Goal: Use online tool/utility: Utilize a website feature to perform a specific function

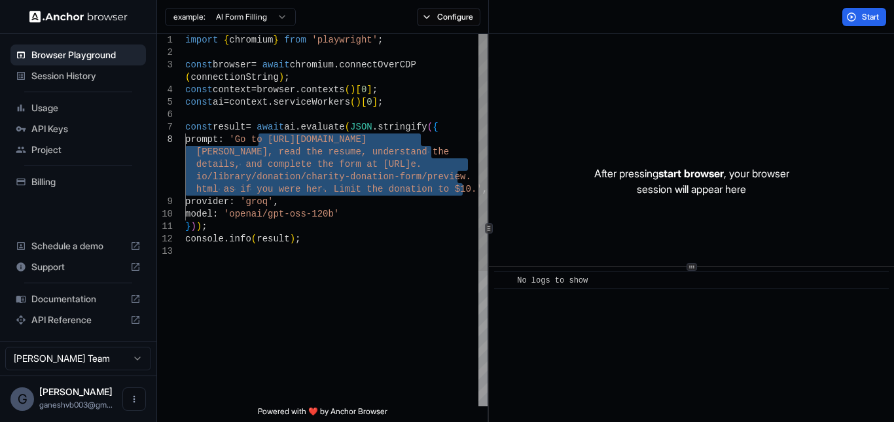
drag, startPoint x: 460, startPoint y: 188, endPoint x: 260, endPoint y: 139, distance: 205.3
click at [260, 139] on div "import { chromium } from 'playwright' ; const browser = await chromium . connec…" at bounding box center [336, 326] width 302 height 584
click at [269, 136] on div "import { chromium } from 'playwright' ; const browser = await chromium . connec…" at bounding box center [336, 326] width 302 height 584
drag, startPoint x: 273, startPoint y: 136, endPoint x: 459, endPoint y: 188, distance: 192.2
click at [459, 188] on div "import { chromium } from 'playwright' ; const browser = await chromium . connec…" at bounding box center [336, 326] width 302 height 584
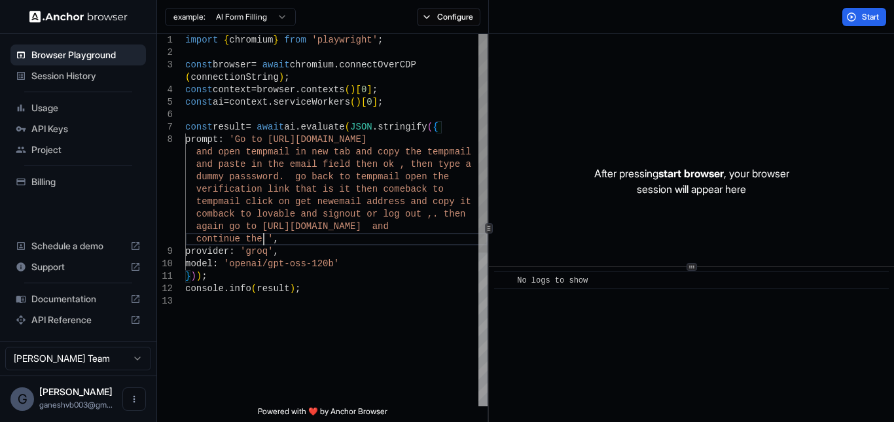
scroll to position [75, 0]
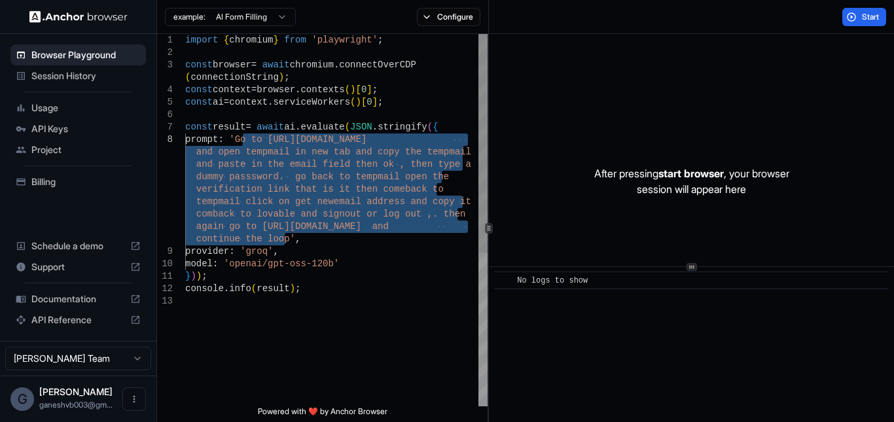
click at [357, 179] on div "import { chromium } from 'playwright' ; const browser = await chromium . connec…" at bounding box center [336, 350] width 302 height 633
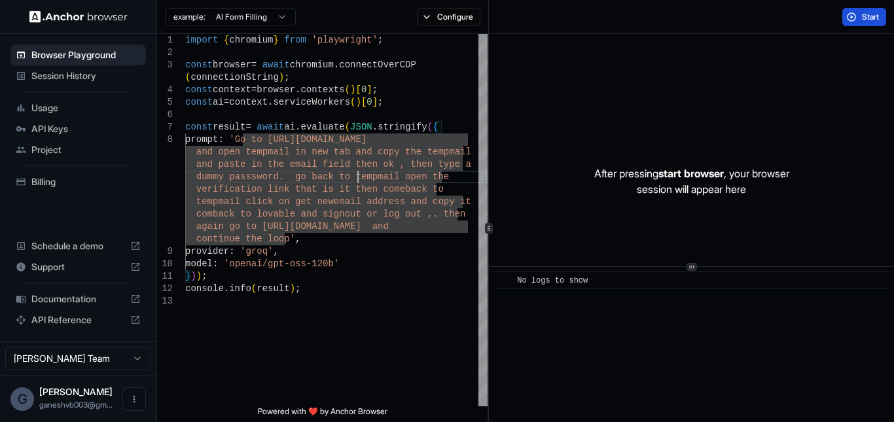
click at [877, 24] on button "Start" at bounding box center [864, 17] width 44 height 18
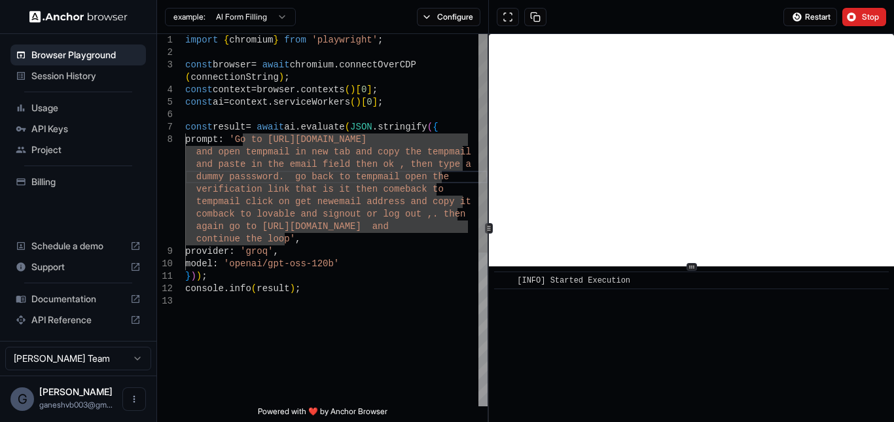
click at [447, 203] on div "import { chromium } from 'playwright' ; const browser = await chromium . connec…" at bounding box center [336, 350] width 302 height 633
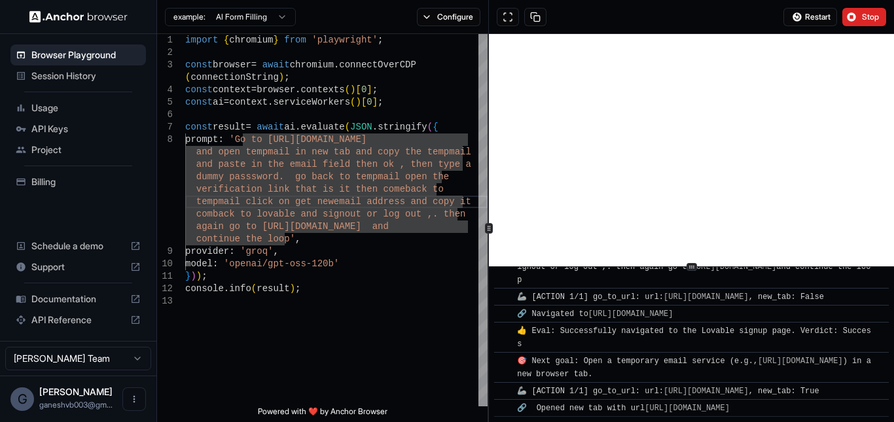
scroll to position [126, 0]
click at [512, 16] on button at bounding box center [508, 17] width 22 height 18
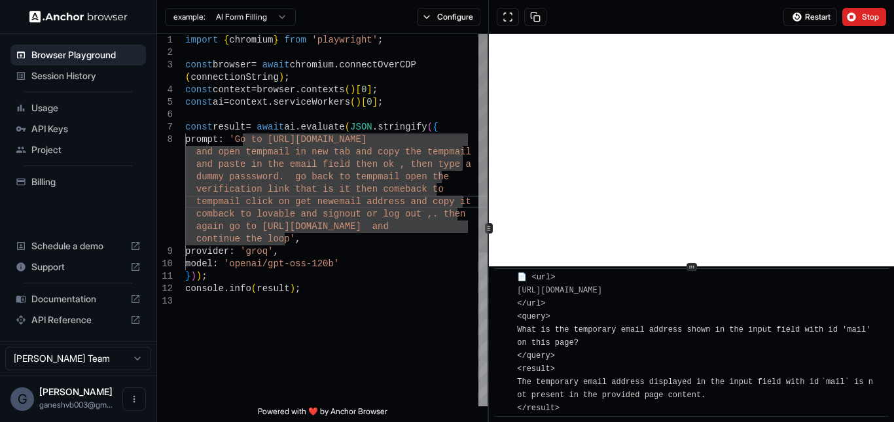
scroll to position [75, 0]
click at [340, 254] on div "import { chromium } from 'playwright' ; const browser = await chromium . connec…" at bounding box center [336, 350] width 302 height 633
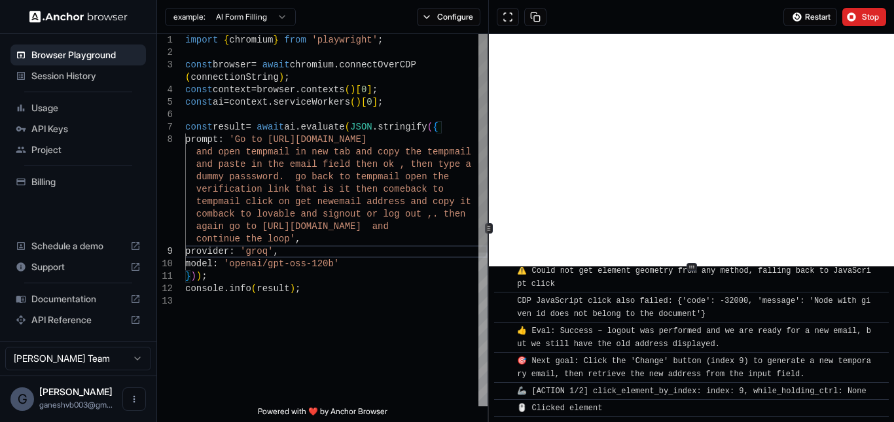
scroll to position [3523, 0]
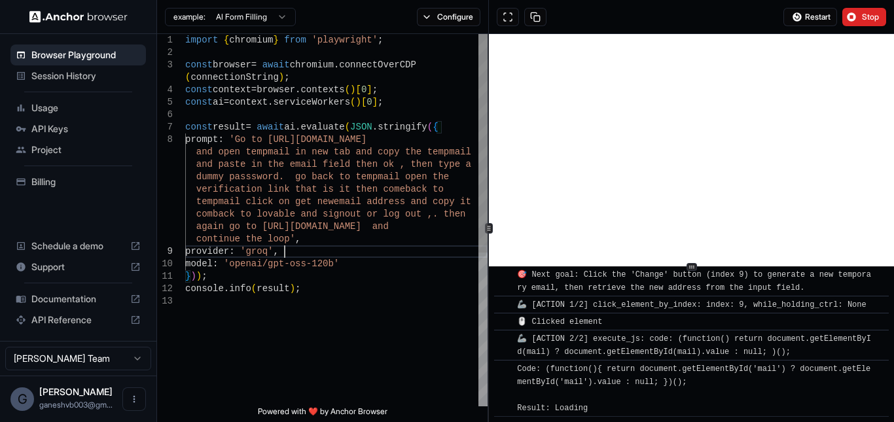
click at [396, 177] on div "import { chromium } from 'playwright' ; const browser = await chromium . connec…" at bounding box center [336, 350] width 302 height 633
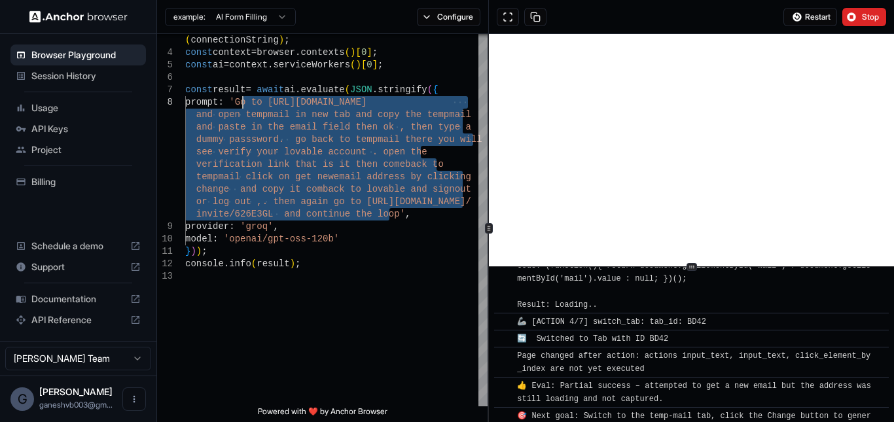
scroll to position [4768, 0]
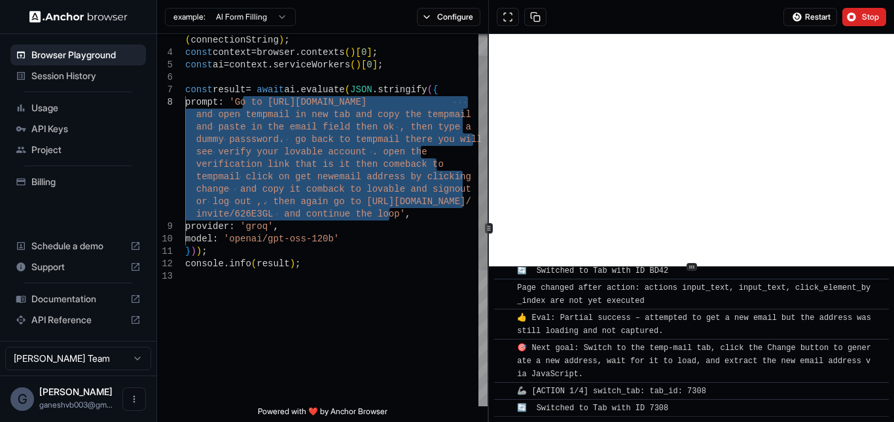
click at [455, 42] on div "const result = await ai . evaluate ( JSON . stringify ( { prompt : 'Go to https…" at bounding box center [336, 320] width 302 height 646
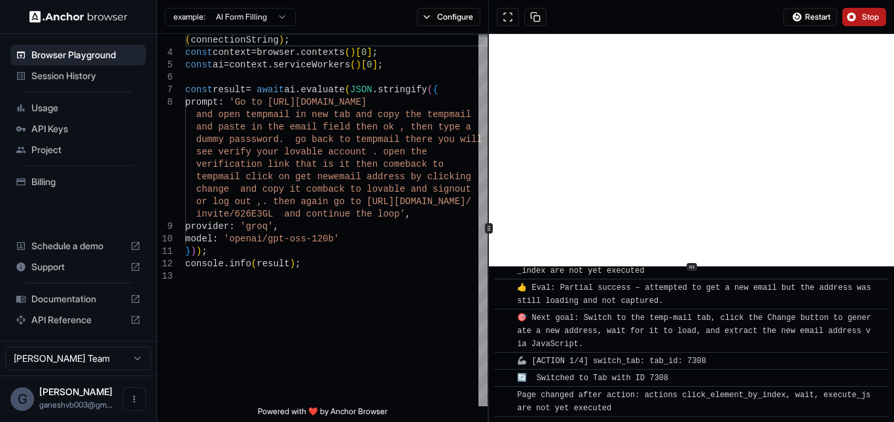
scroll to position [4798, 0]
click at [870, 13] on span "Stop" at bounding box center [871, 17] width 18 height 10
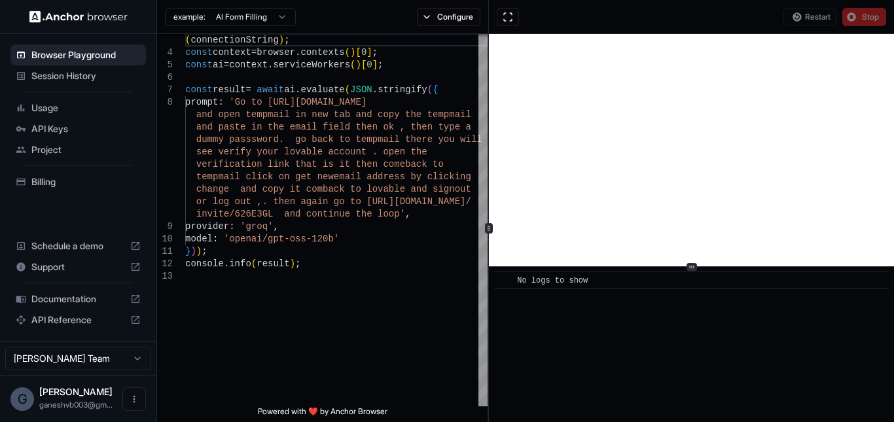
scroll to position [0, 0]
click at [795, 14] on div "Restart Stop" at bounding box center [834, 17] width 103 height 18
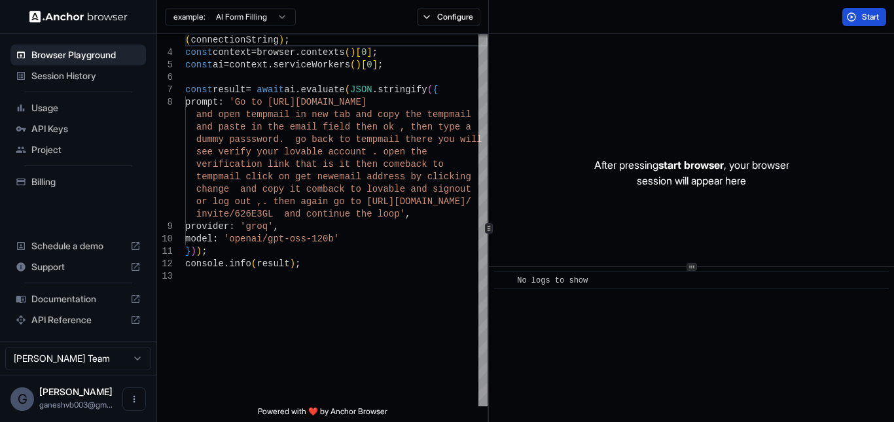
click at [870, 18] on span "Start" at bounding box center [871, 17] width 18 height 10
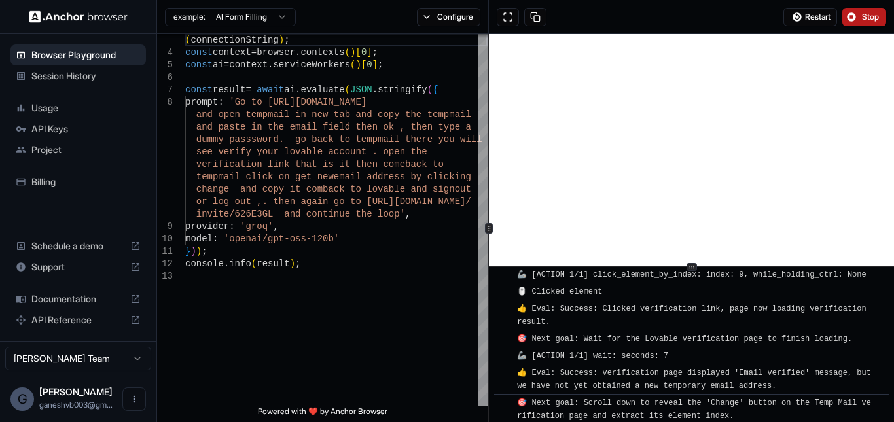
scroll to position [7694, 0]
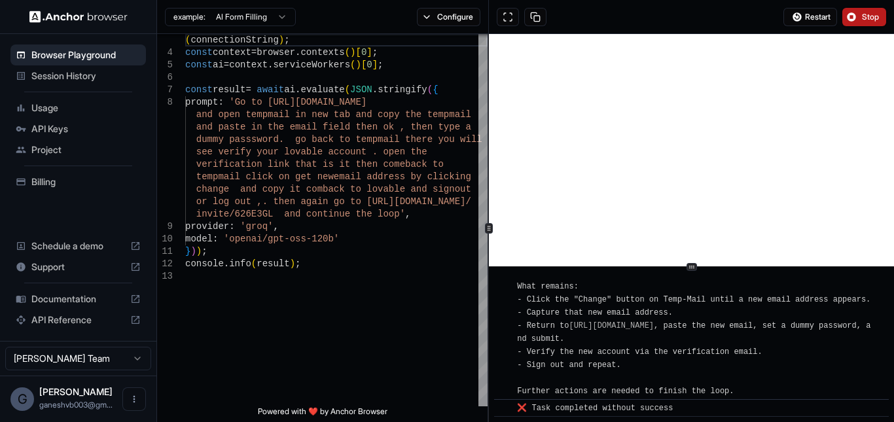
click at [866, 16] on span "Stop" at bounding box center [871, 17] width 18 height 10
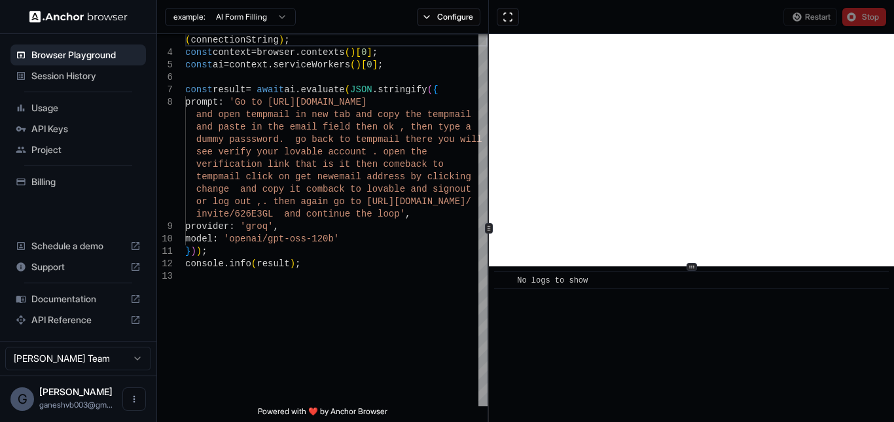
scroll to position [0, 0]
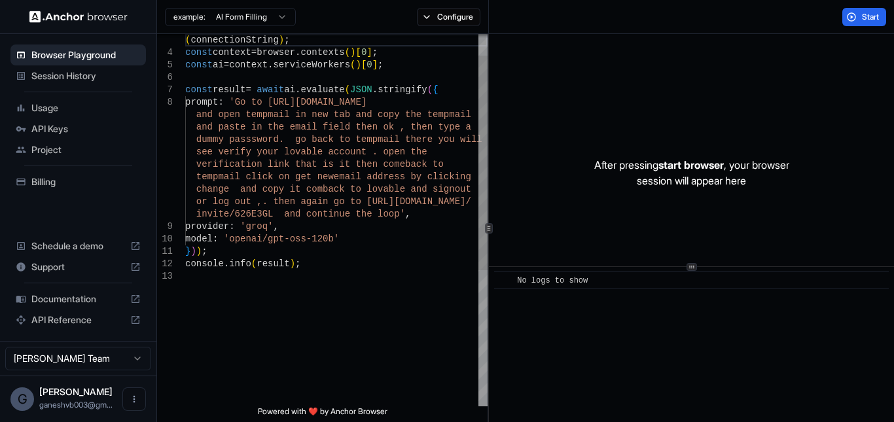
click at [393, 137] on div "const result = await ai . evaluate ( JSON . stringify ( { prompt : 'Go to https…" at bounding box center [336, 320] width 302 height 646
click at [395, 133] on div "const result = await ai . evaluate ( JSON . stringify ( { prompt : 'Go to https…" at bounding box center [336, 320] width 302 height 646
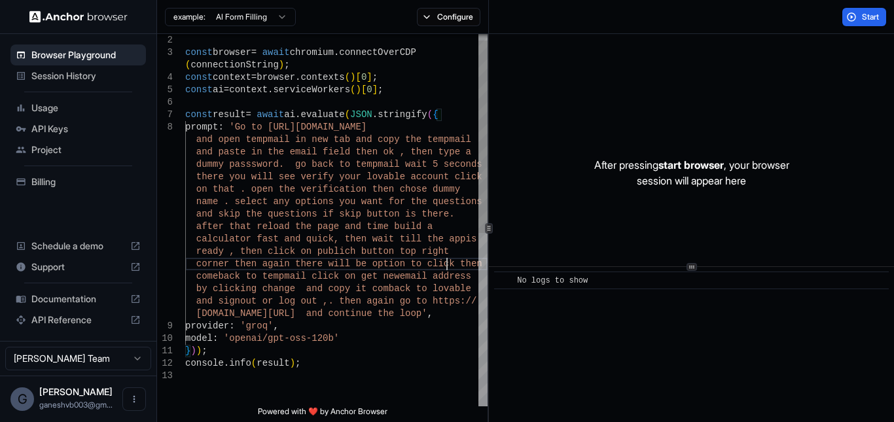
scroll to position [11, 0]
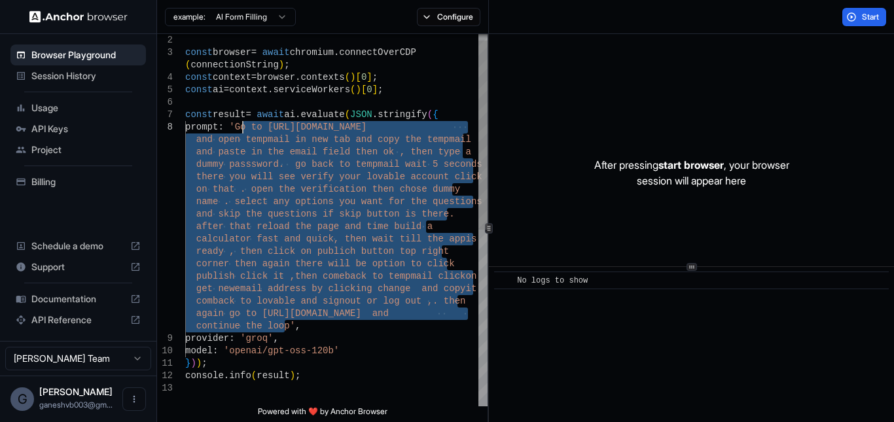
drag, startPoint x: 283, startPoint y: 329, endPoint x: 243, endPoint y: 131, distance: 202.2
click at [243, 131] on div "const result = await ai . evaluate ( JSON . stringify ( { prompt : 'Go to https…" at bounding box center [336, 388] width 302 height 733
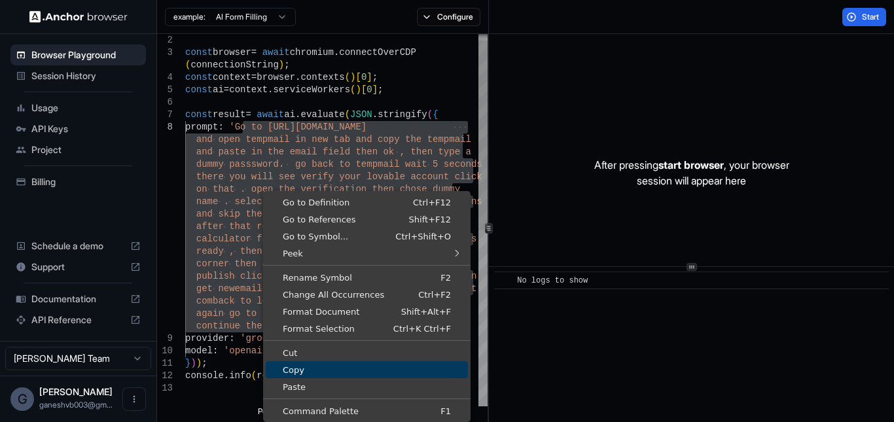
click at [270, 369] on span "Copy" at bounding box center [367, 370] width 202 height 9
click at [270, 369] on div "const result = await ai . evaluate ( JSON . stringify ( { prompt : 'Go to https…" at bounding box center [336, 388] width 302 height 733
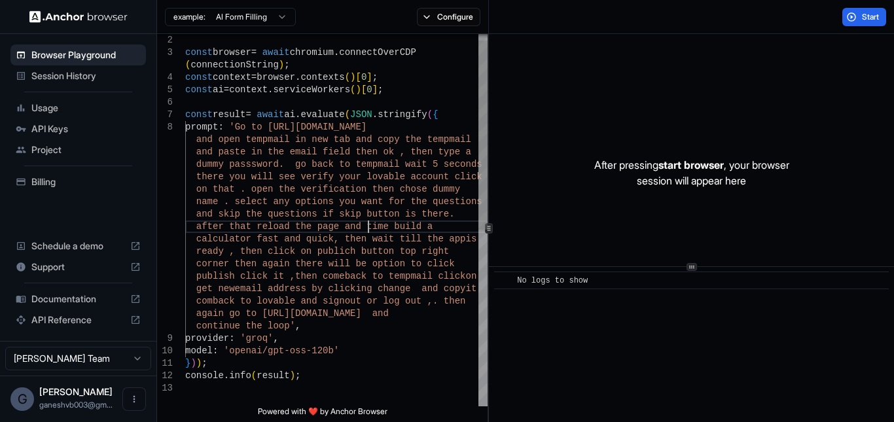
click at [370, 222] on div "const result = await ai . evaluate ( JSON . stringify ( { prompt : 'Go to https…" at bounding box center [336, 388] width 302 height 733
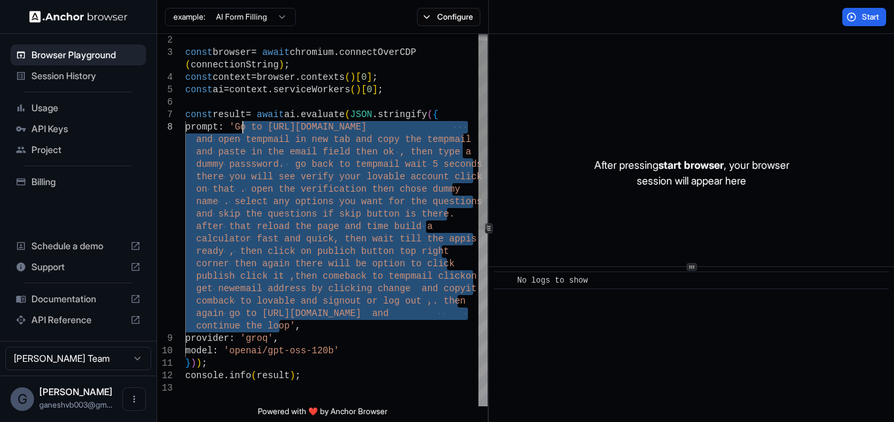
drag, startPoint x: 281, startPoint y: 325, endPoint x: 244, endPoint y: 128, distance: 201.1
click at [244, 128] on div "const result = await ai . evaluate ( JSON . stringify ( { prompt : 'Go to https…" at bounding box center [336, 388] width 302 height 733
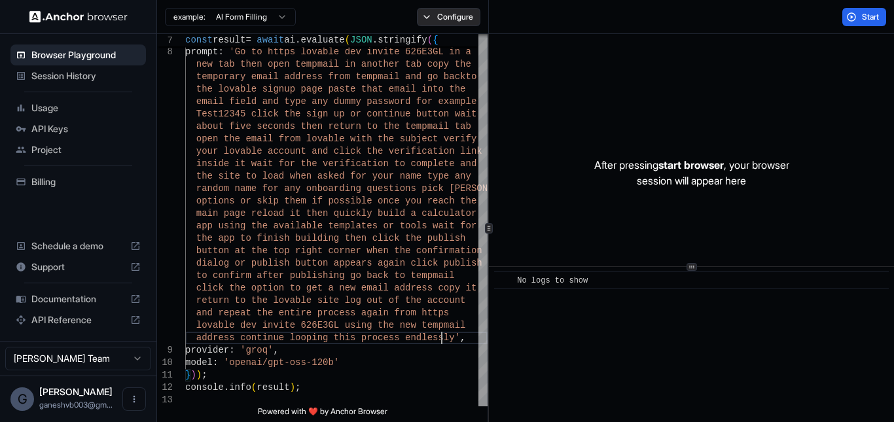
click at [446, 21] on button "Configure" at bounding box center [448, 17] width 63 height 18
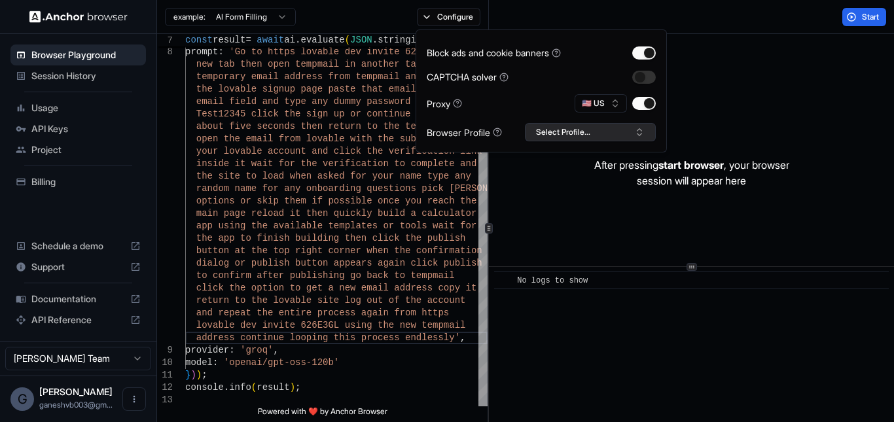
click at [575, 133] on button "Select Profile..." at bounding box center [590, 132] width 131 height 18
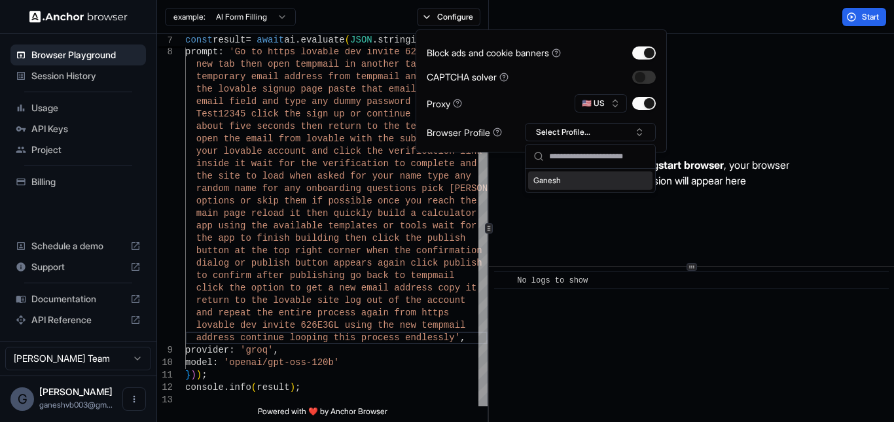
click at [588, 177] on div "Ganesh" at bounding box center [590, 180] width 124 height 18
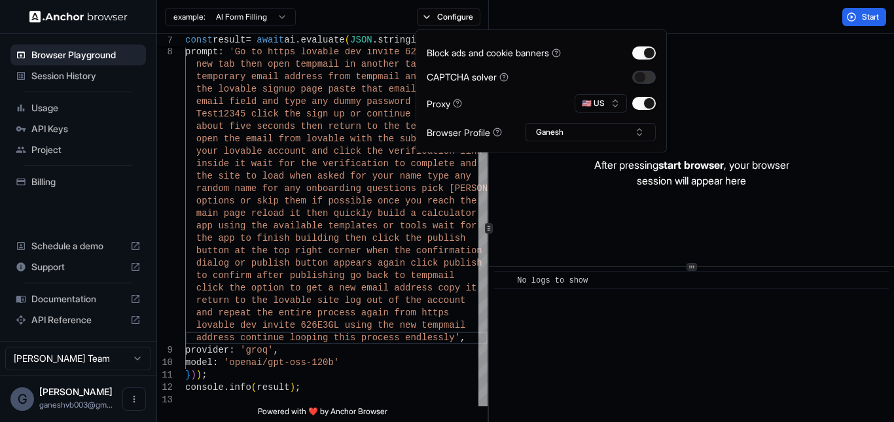
click at [635, 79] on button "button" at bounding box center [644, 77] width 24 height 13
click at [870, 19] on span "Start" at bounding box center [871, 17] width 18 height 10
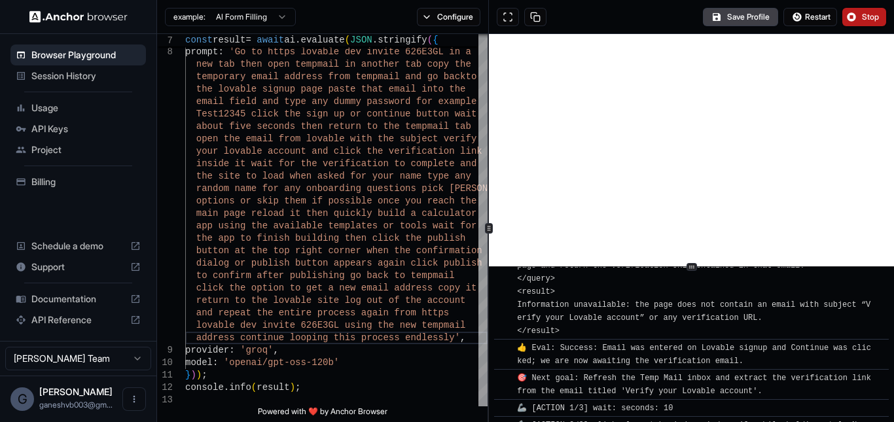
scroll to position [4549, 0]
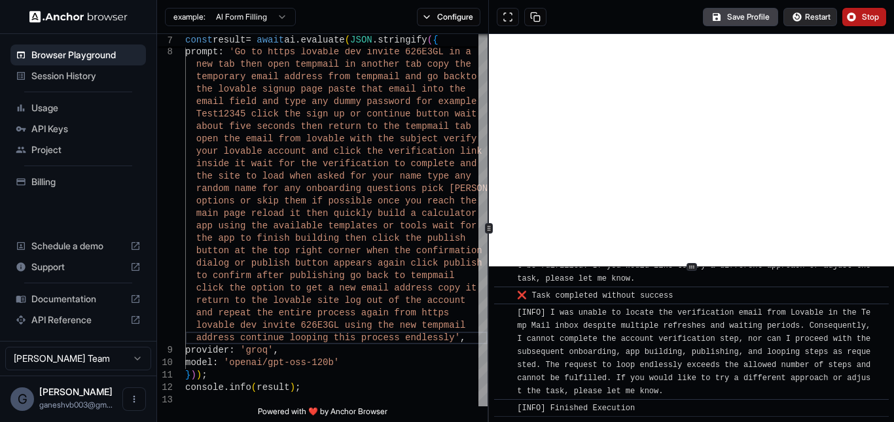
click at [816, 20] on span "Restart" at bounding box center [818, 17] width 26 height 10
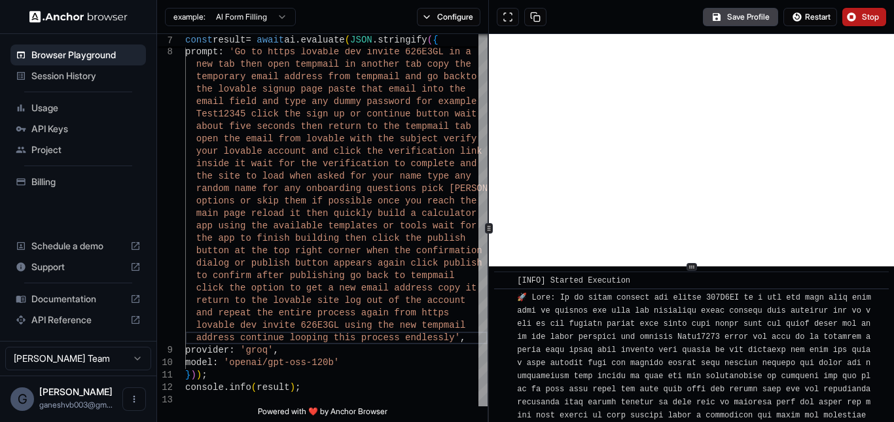
scroll to position [4474, 0]
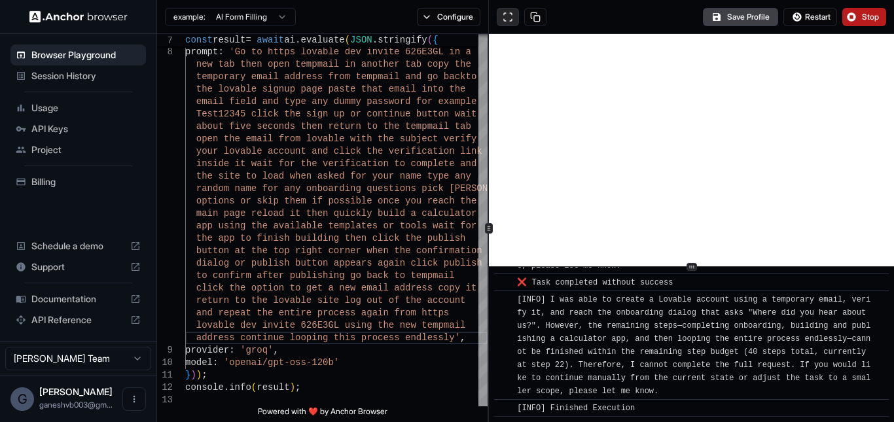
click at [500, 16] on button at bounding box center [508, 17] width 22 height 18
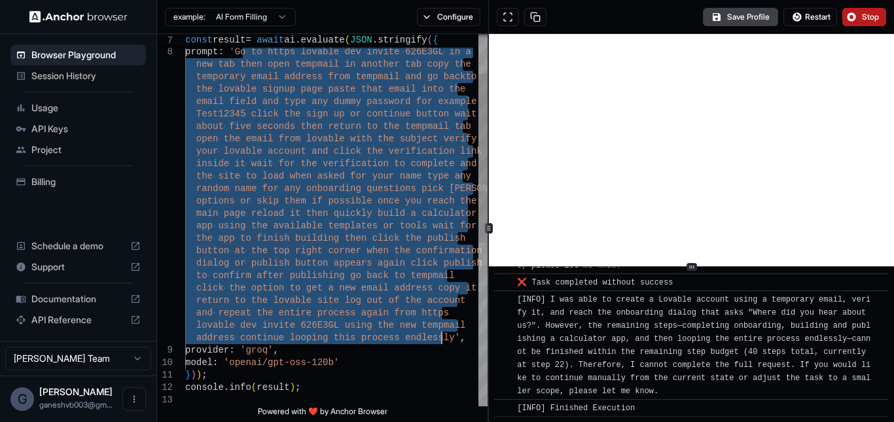
drag, startPoint x: 242, startPoint y: 50, endPoint x: 441, endPoint y: 343, distance: 354.2
click at [441, 343] on div "const result = await ai . evaluate ( JSON . stringify ( { prompt : 'Go to https…" at bounding box center [336, 356] width 302 height 820
click at [423, 271] on div "const result = await ai . evaluate ( JSON . stringify ( { prompt : 'Go to https…" at bounding box center [336, 356] width 302 height 820
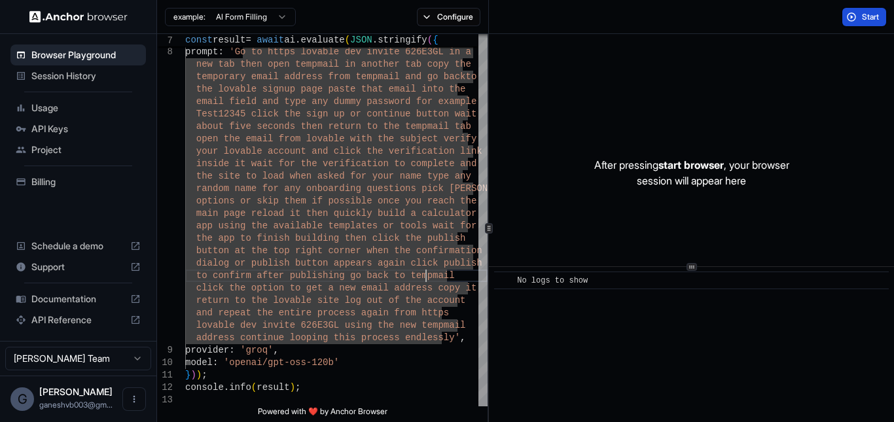
scroll to position [0, 0]
click at [287, 184] on div "const result = await ai . evaluate ( JSON . stringify ( { prompt : 'Go to https…" at bounding box center [336, 356] width 302 height 820
click at [365, 207] on div "const result = await ai . evaluate ( JSON . stringify ( { prompt : 'Go to https…" at bounding box center [336, 356] width 302 height 820
click at [385, 241] on div "const result = await ai . evaluate ( JSON . stringify ( { prompt : 'Go to https…" at bounding box center [336, 356] width 302 height 820
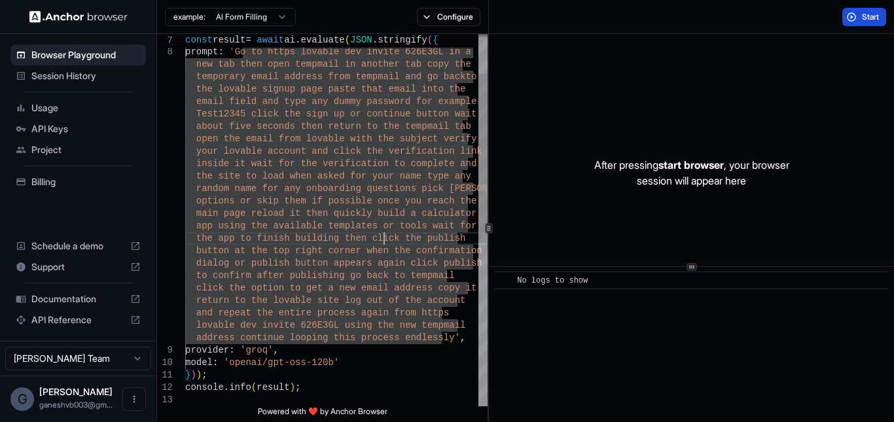
click at [366, 198] on div "const result = await ai . evaluate ( JSON . stringify ( { prompt : 'Go to https…" at bounding box center [336, 356] width 302 height 820
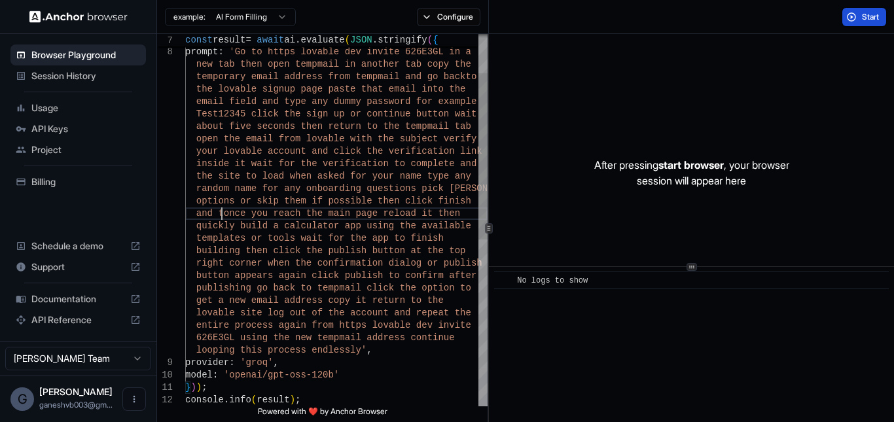
scroll to position [13, 0]
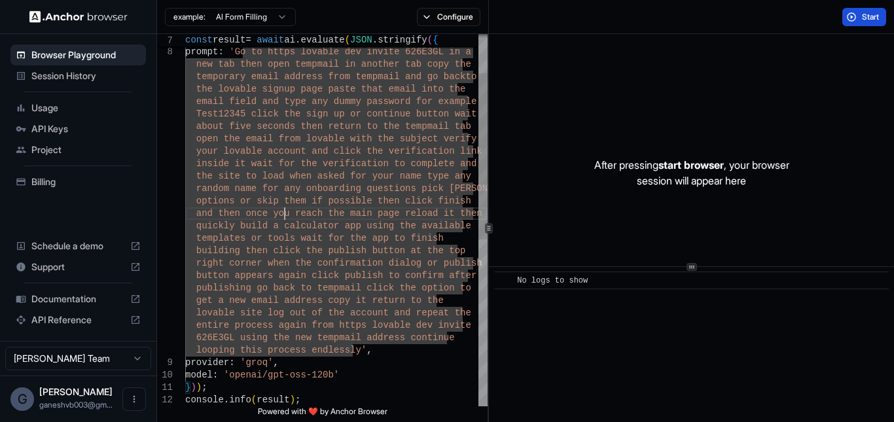
click at [377, 219] on div "const result = await ai . evaluate ( JSON . stringify ( { prompt : 'Go to https…" at bounding box center [336, 362] width 302 height 832
click at [389, 358] on div "const result = await ai . evaluate ( JSON . stringify ( { prompt : 'Go to https…" at bounding box center [336, 362] width 302 height 832
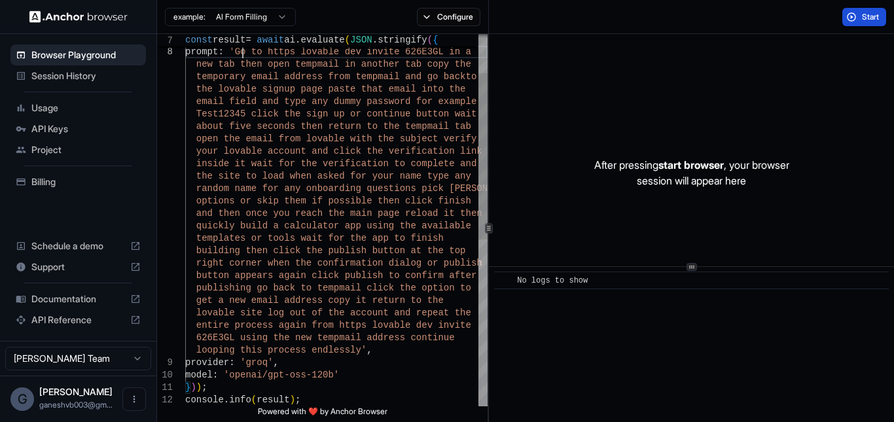
click at [244, 56] on div "const result = await ai . evaluate ( JSON . stringify ( { prompt : 'Go to https…" at bounding box center [336, 362] width 302 height 832
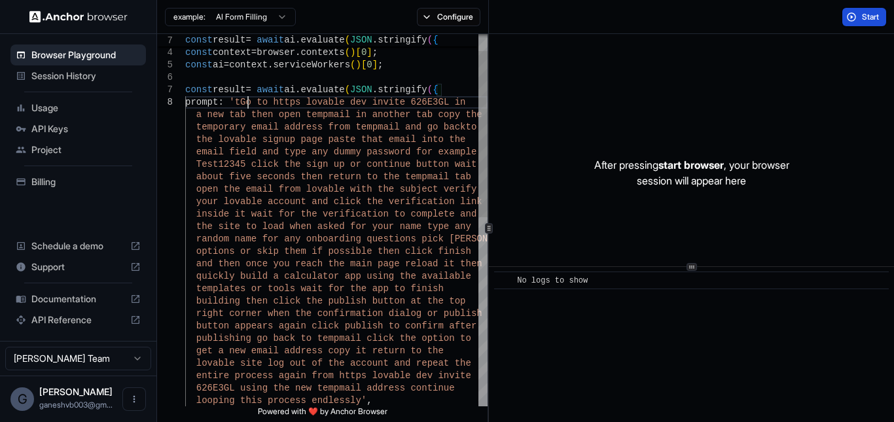
scroll to position [100, 0]
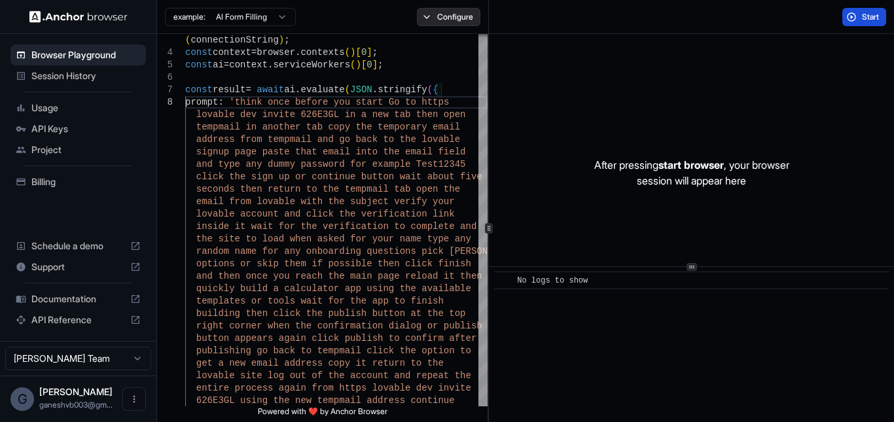
click at [450, 12] on button "Configure" at bounding box center [448, 17] width 63 height 18
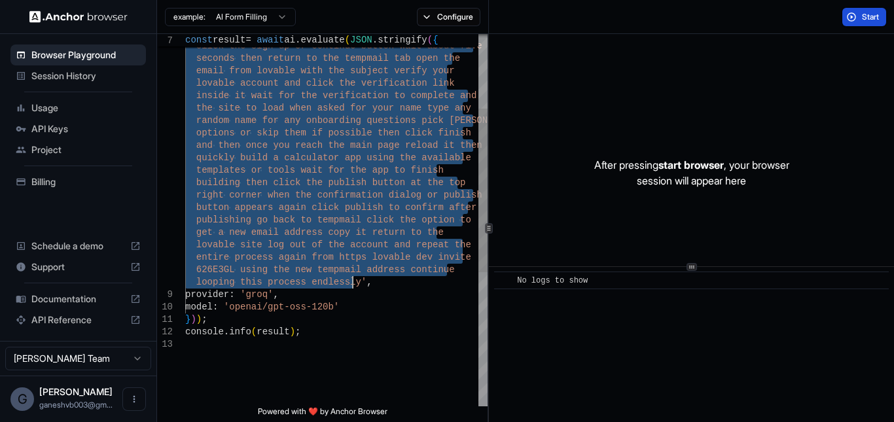
drag, startPoint x: 241, startPoint y: 101, endPoint x: 355, endPoint y: 288, distance: 218.4
click at [856, 18] on button "Start" at bounding box center [864, 17] width 44 height 18
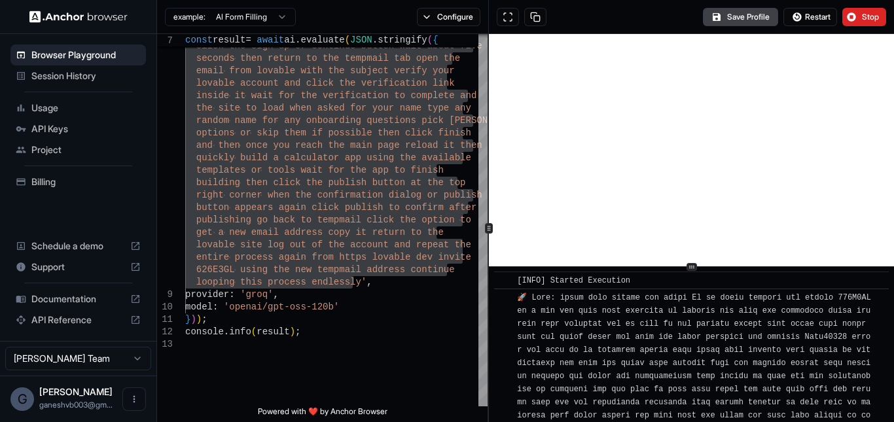
scroll to position [351, 0]
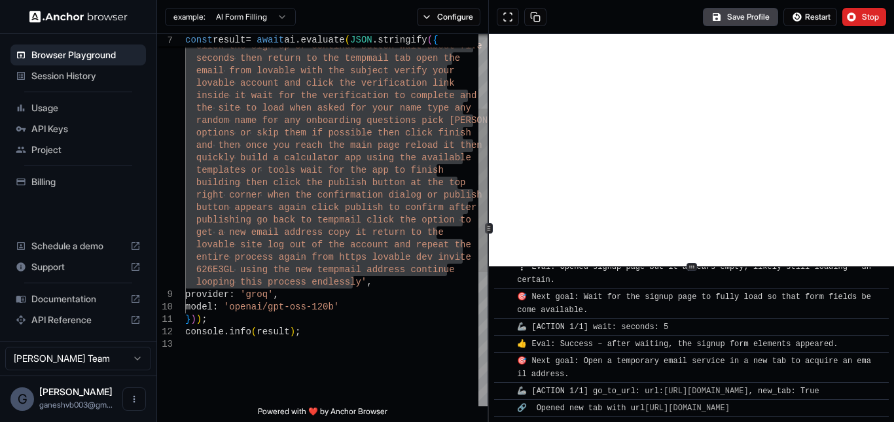
click at [322, 206] on div "and type any dummy password for example Test12345 click the sign up or continue…" at bounding box center [336, 288] width 302 height 845
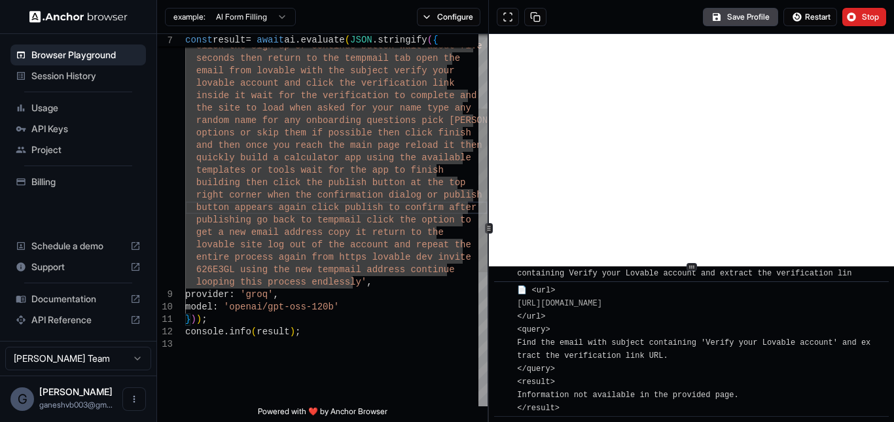
scroll to position [2115, 0]
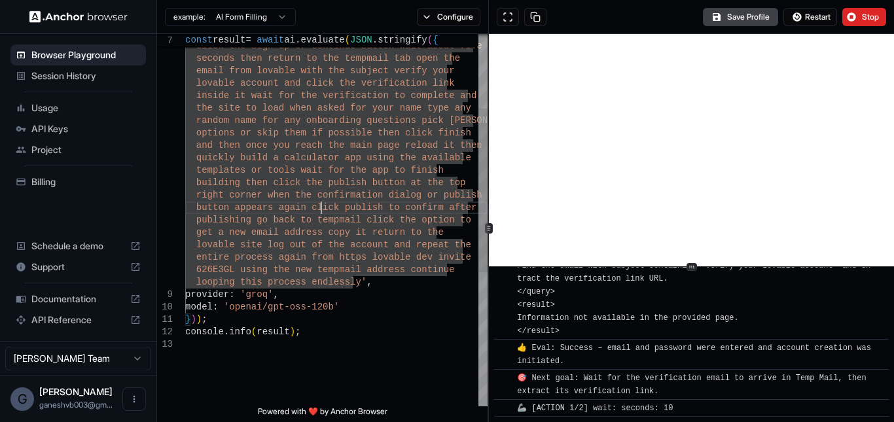
click at [308, 224] on div "and type any dummy password for example Test12345 click the sign up or continue…" at bounding box center [336, 288] width 302 height 845
click at [345, 321] on div "and type any dummy password for example Test12345 click the sign up or continue…" at bounding box center [336, 288] width 302 height 845
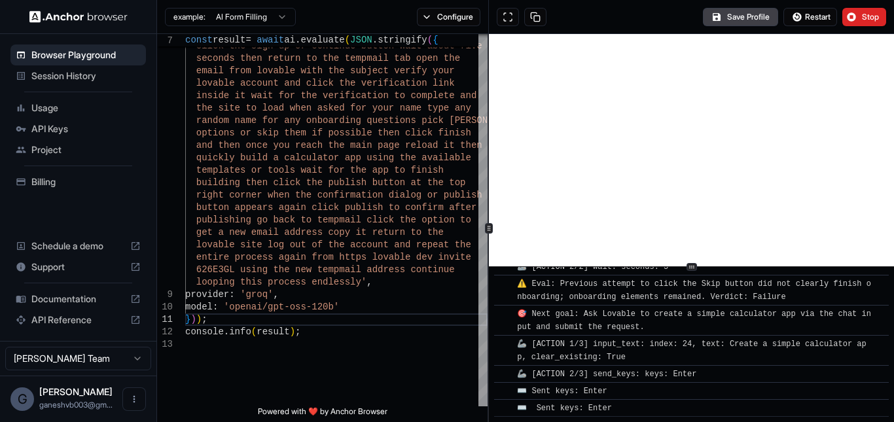
scroll to position [5442, 0]
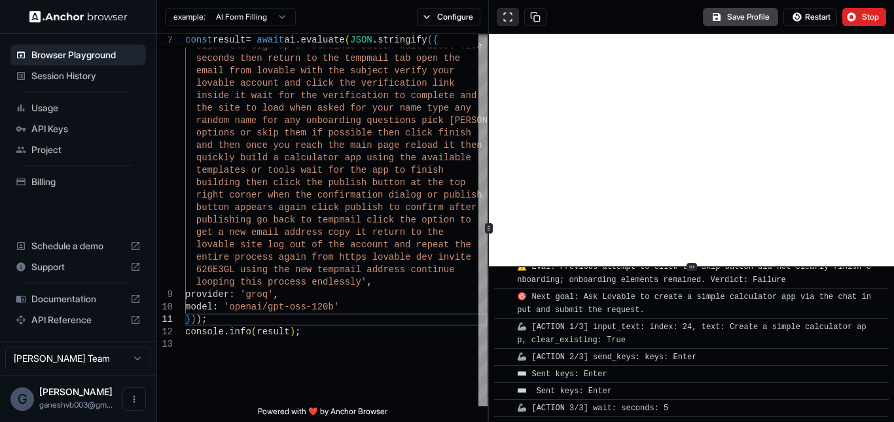
click at [503, 15] on button at bounding box center [508, 17] width 22 height 18
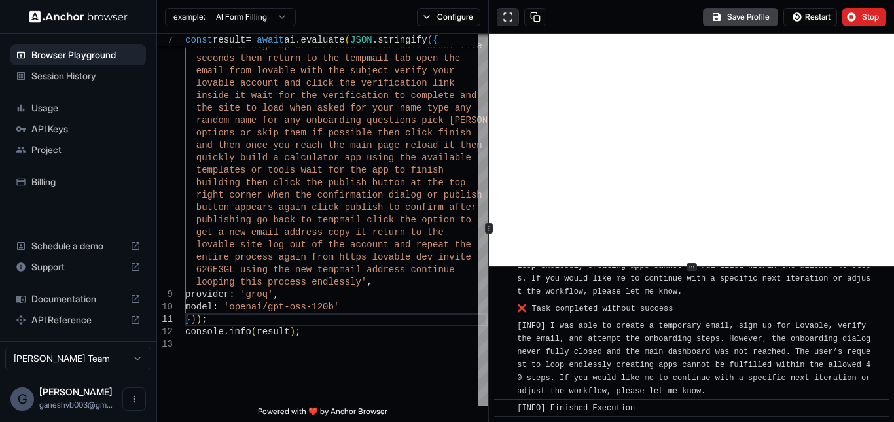
scroll to position [5757, 0]
click at [239, 179] on div "and type any dummy password for example Test12345 click the sign up or continue…" at bounding box center [336, 288] width 302 height 845
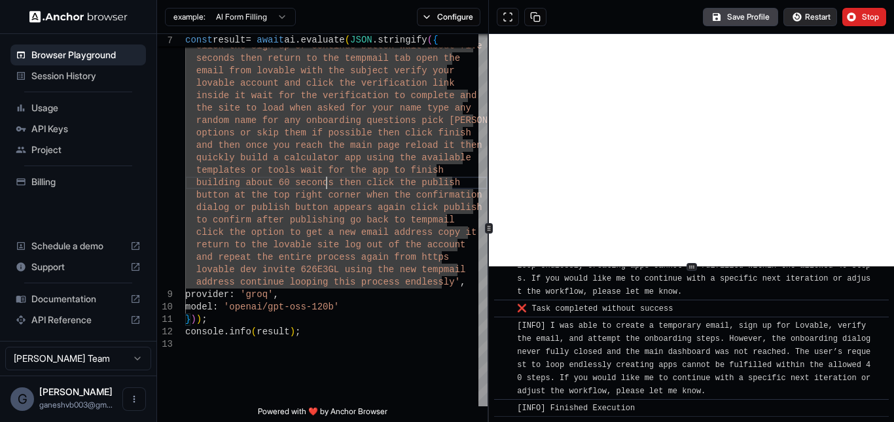
click at [801, 20] on button "Restart" at bounding box center [810, 17] width 54 height 18
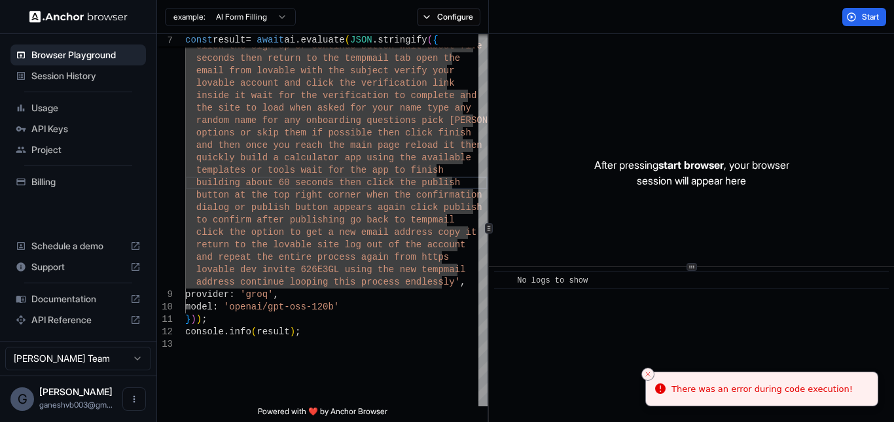
scroll to position [0, 0]
click at [864, 10] on button "Start" at bounding box center [864, 17] width 44 height 18
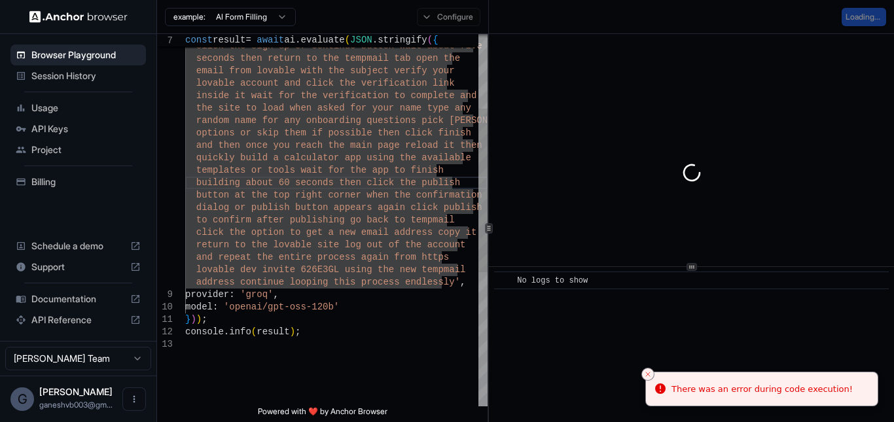
type textarea "**********"
click at [343, 347] on div "and type any dummy password for example Test12345 click the sign up or continue…" at bounding box center [336, 288] width 302 height 845
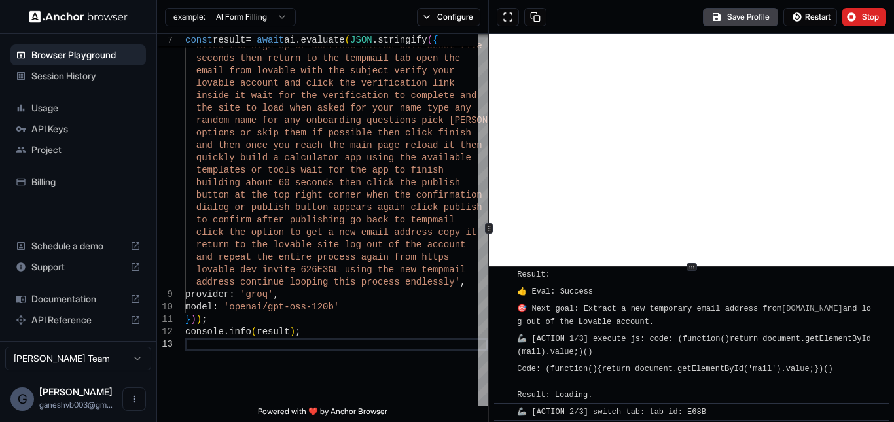
scroll to position [4293, 0]
